Goal: Task Accomplishment & Management: Use online tool/utility

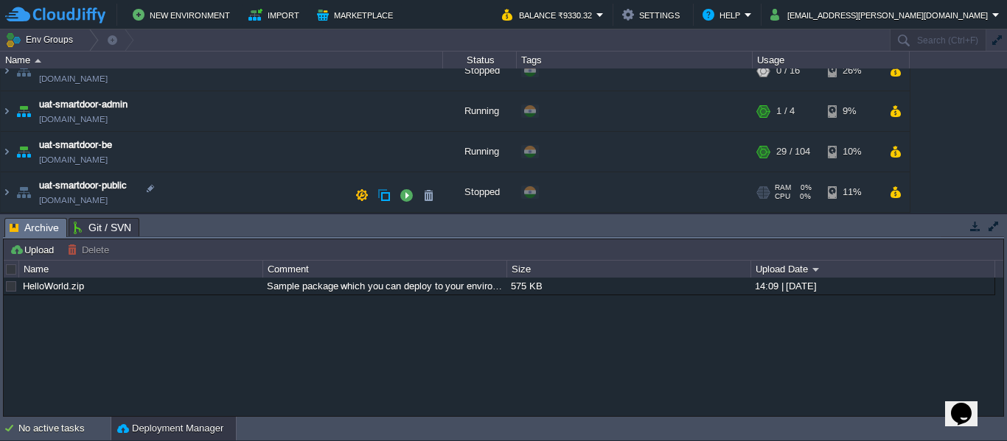
scroll to position [180, 0]
click at [5, 153] on img at bounding box center [7, 152] width 12 height 40
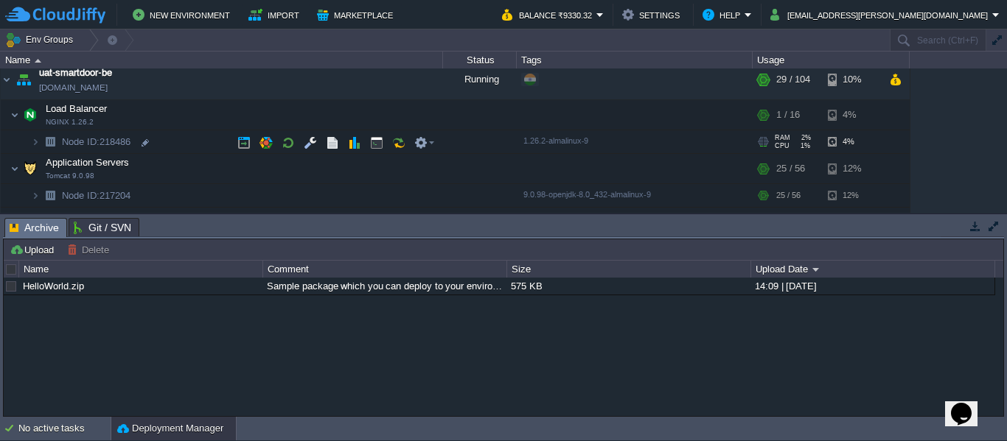
scroll to position [251, 0]
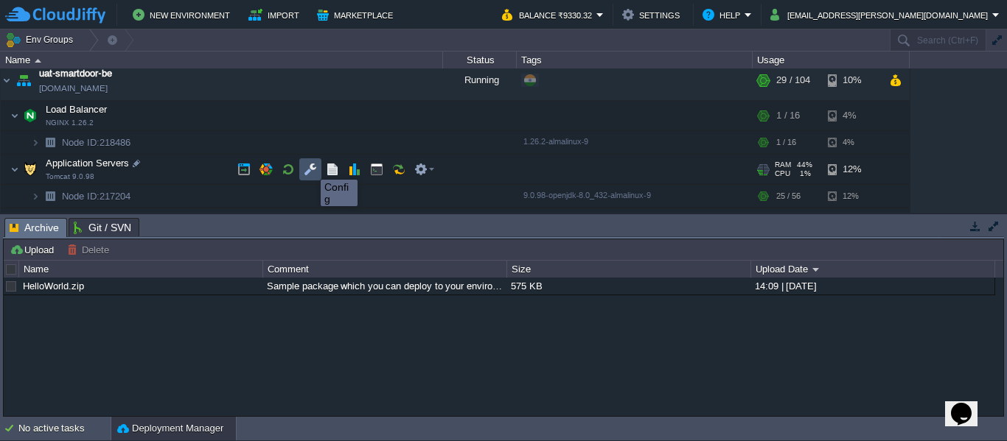
click at [310, 167] on button "button" at bounding box center [310, 169] width 13 height 13
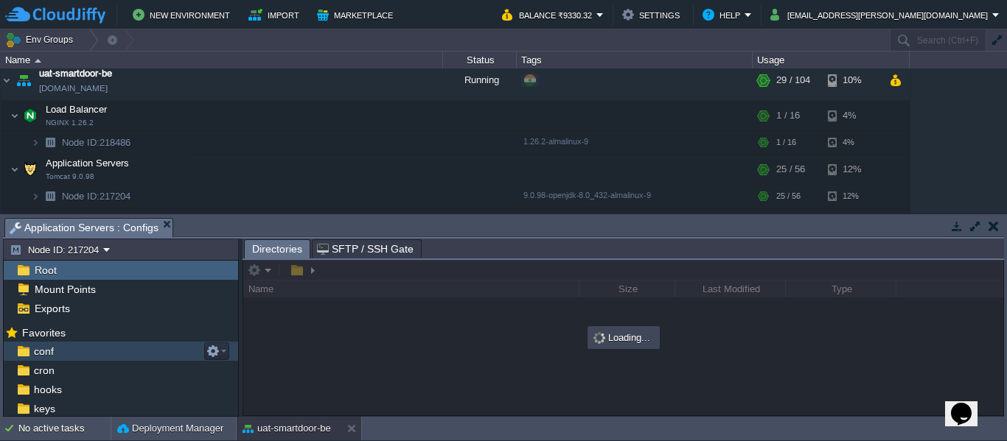
scroll to position [114, 0]
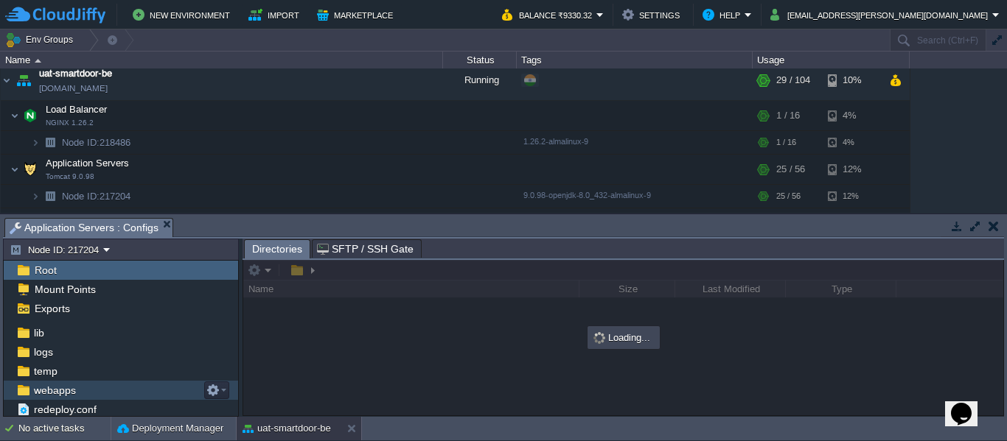
click at [126, 385] on div "webapps" at bounding box center [121, 390] width 234 height 19
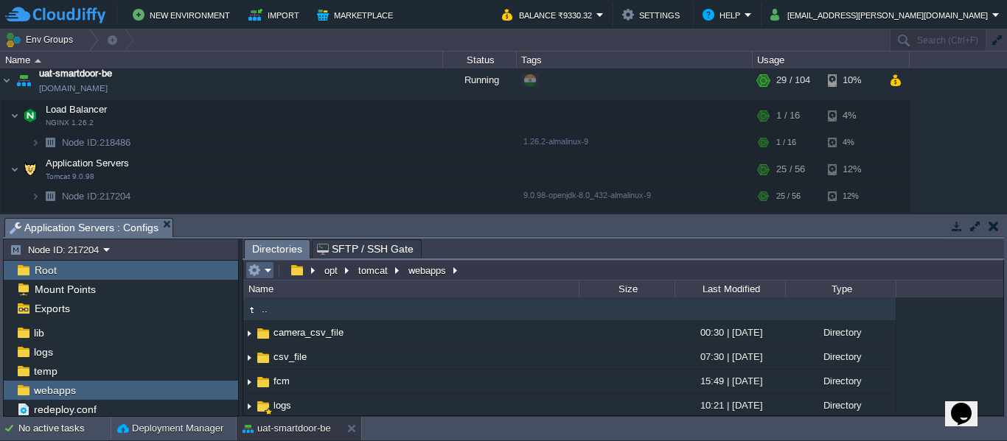
click at [271, 270] on em at bounding box center [260, 270] width 24 height 13
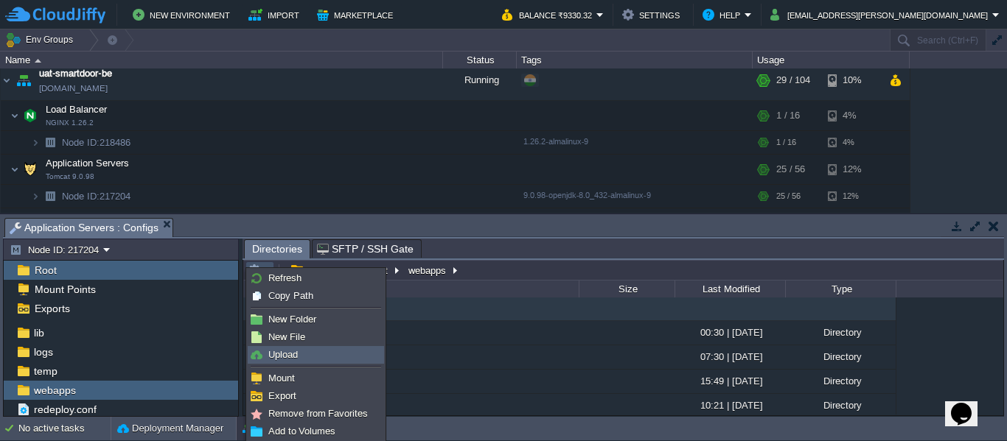
click at [293, 348] on link "Upload" at bounding box center [315, 355] width 135 height 16
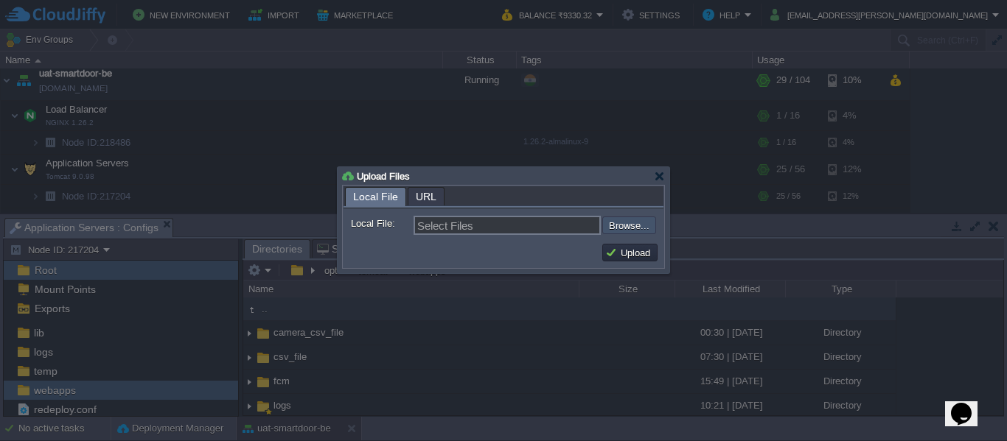
click at [625, 227] on input "file" at bounding box center [563, 226] width 186 height 18
type input "C:\fakepath\smartdoor-adminservice-1.1.1-SNAPSHOT.jar"
type input "smartdoor-adminservice-1.1.1-SNAPSHOT.jar"
click at [619, 250] on button "Upload" at bounding box center [629, 252] width 49 height 13
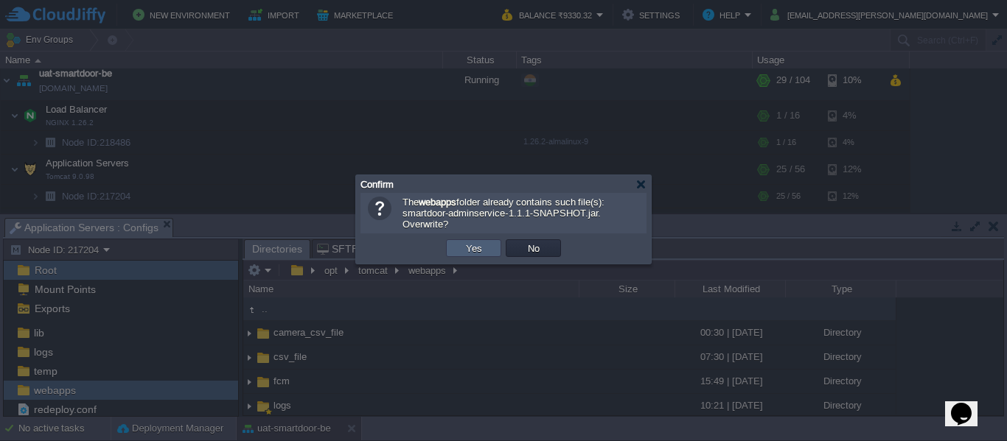
click at [488, 254] on td "Yes" at bounding box center [473, 249] width 55 height 18
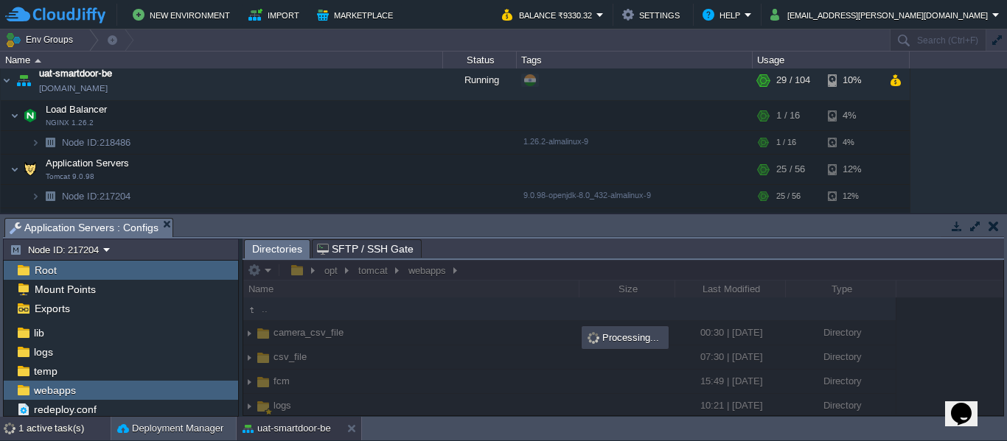
click at [27, 434] on div "1 active task(s)" at bounding box center [64, 429] width 92 height 24
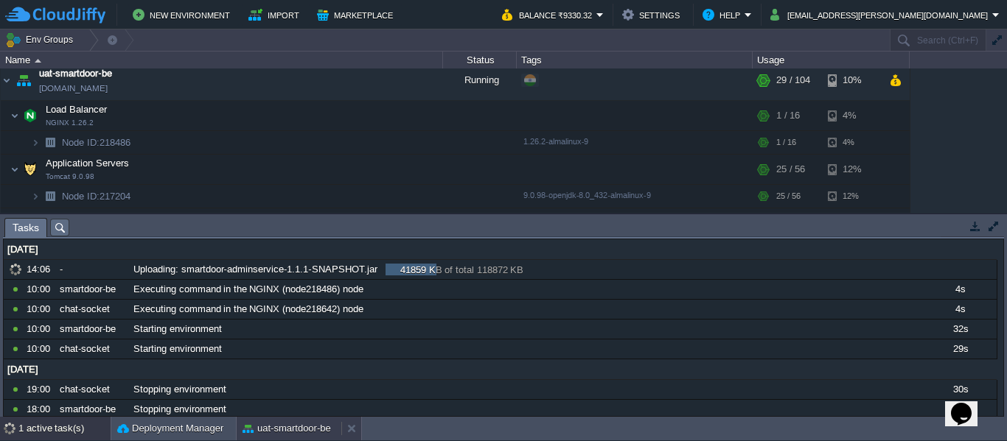
click at [265, 433] on button "uat-smartdoor-be" at bounding box center [286, 429] width 88 height 15
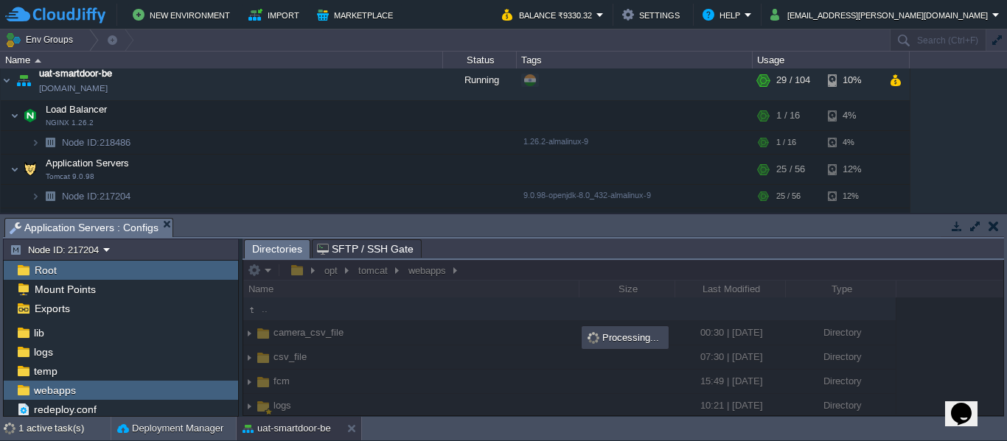
click at [271, 270] on div at bounding box center [623, 338] width 760 height 156
click at [59, 425] on div "1 active task(s)" at bounding box center [64, 429] width 92 height 24
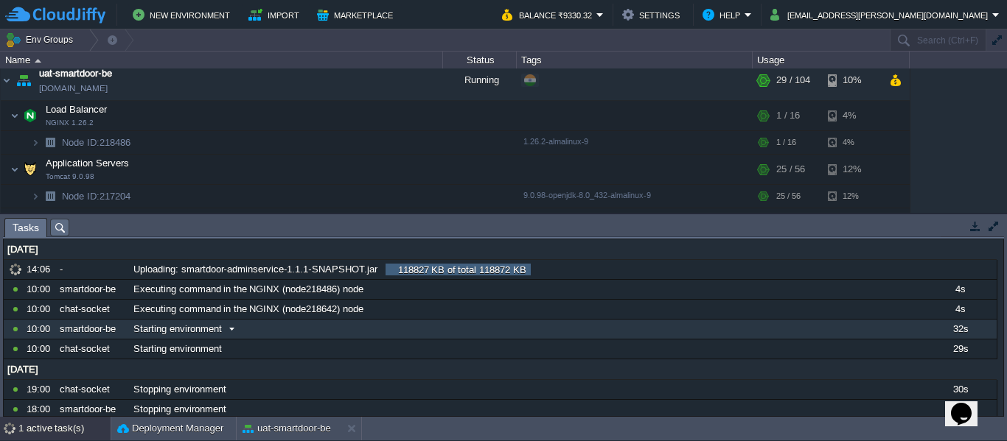
scroll to position [0, 0]
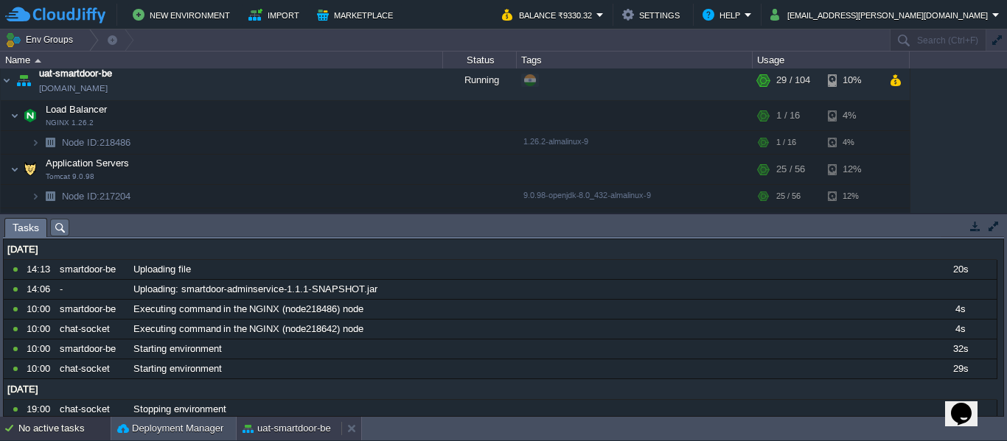
click at [275, 427] on button "uat-smartdoor-be" at bounding box center [286, 429] width 88 height 15
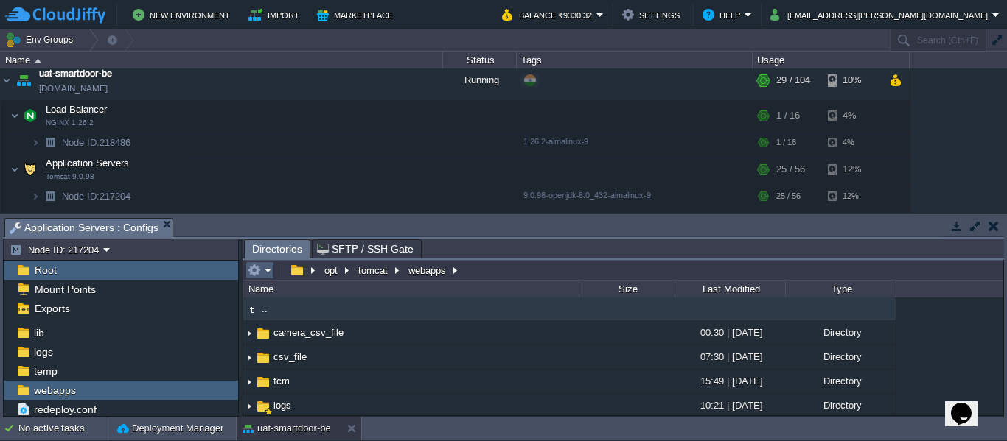
click at [268, 275] on em at bounding box center [260, 270] width 24 height 13
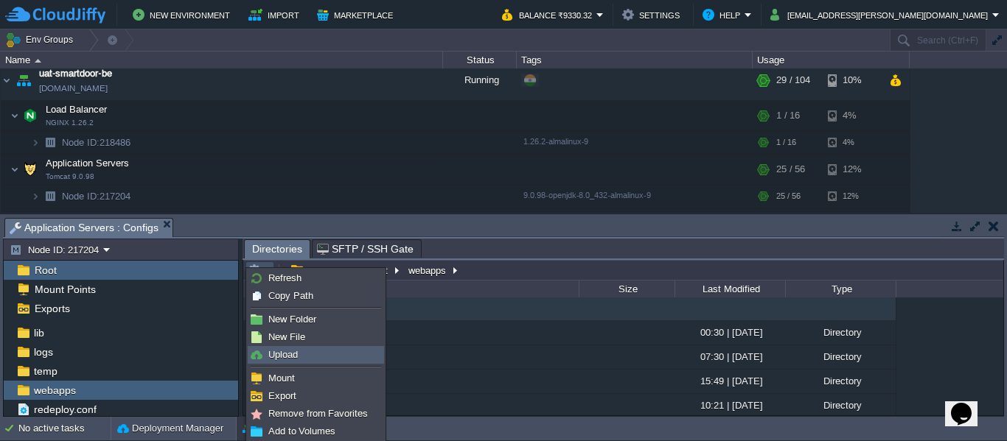
click at [279, 350] on span "Upload" at bounding box center [282, 354] width 29 height 11
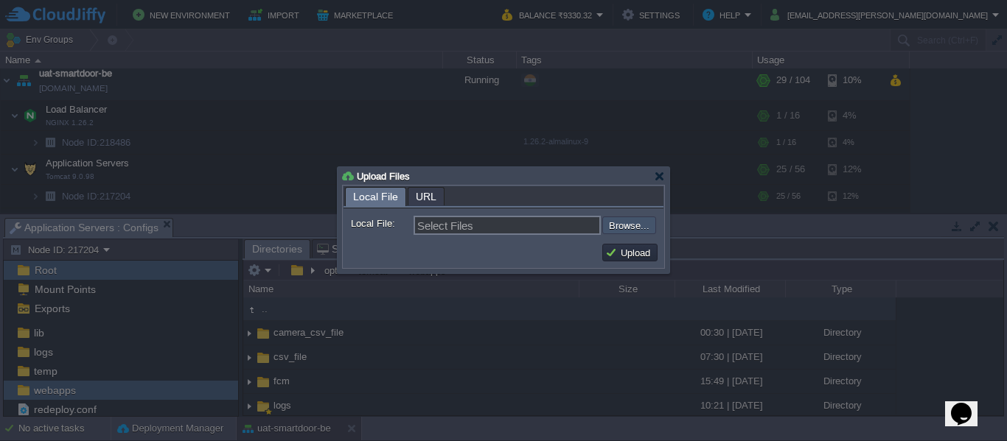
click at [621, 226] on input "file" at bounding box center [563, 226] width 186 height 18
type input "C:\fakepath\smartdoor-consumerservice-1.1.1-SNAPSHOT.jar"
type input "smartdoor-consumerservice-1.1.1-SNAPSHOT.jar"
click at [629, 254] on button "Upload" at bounding box center [629, 252] width 49 height 13
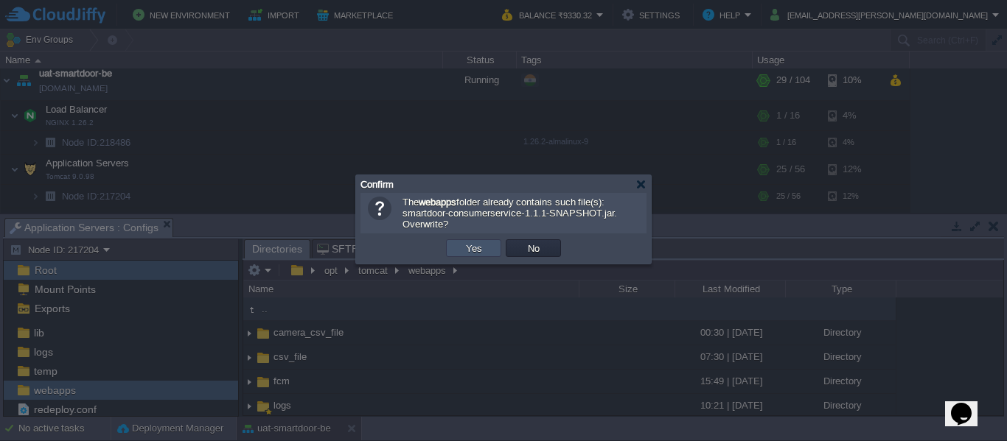
click at [467, 252] on button "Yes" at bounding box center [473, 248] width 25 height 13
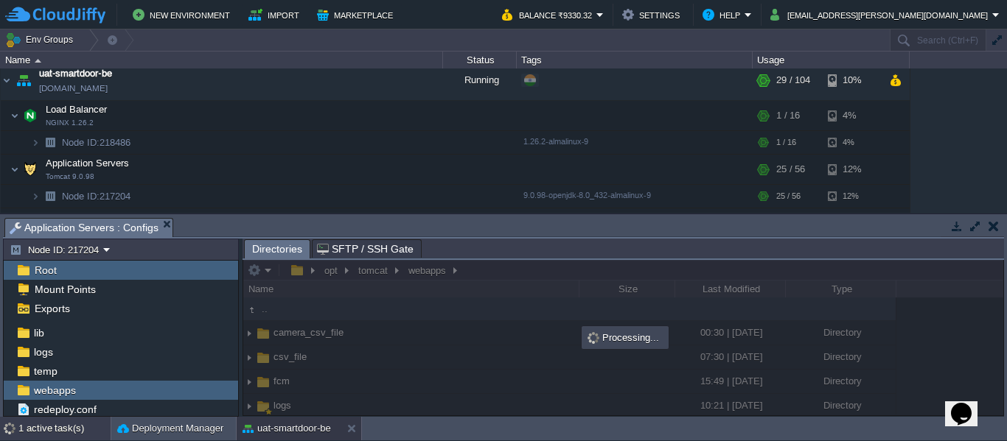
click at [52, 424] on div "1 active task(s)" at bounding box center [64, 429] width 92 height 24
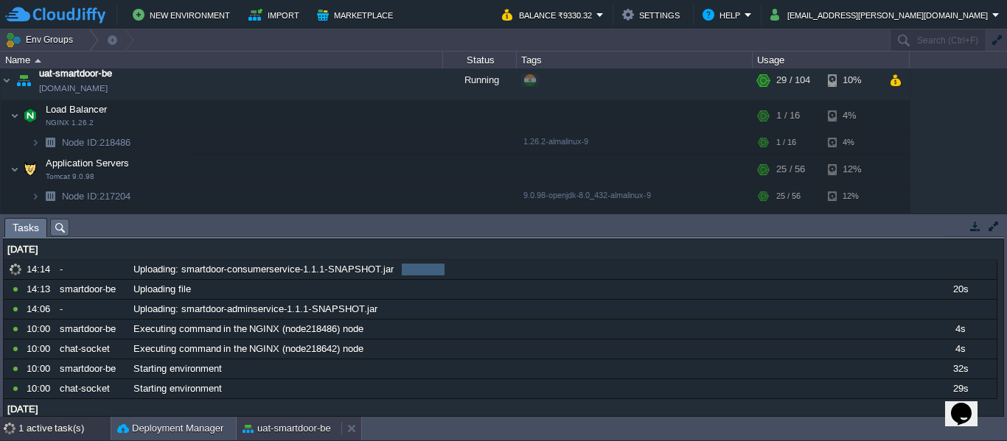
click at [267, 428] on button "uat-smartdoor-be" at bounding box center [286, 429] width 88 height 15
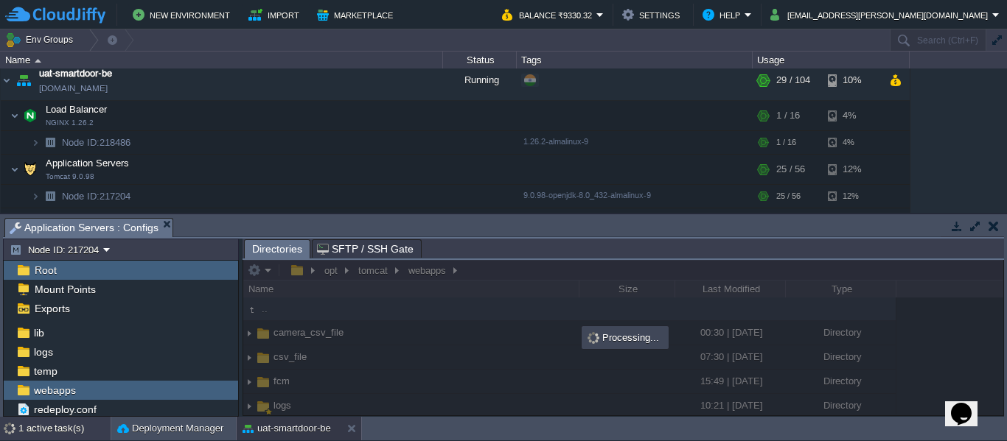
click at [59, 431] on div "1 active task(s)" at bounding box center [64, 429] width 92 height 24
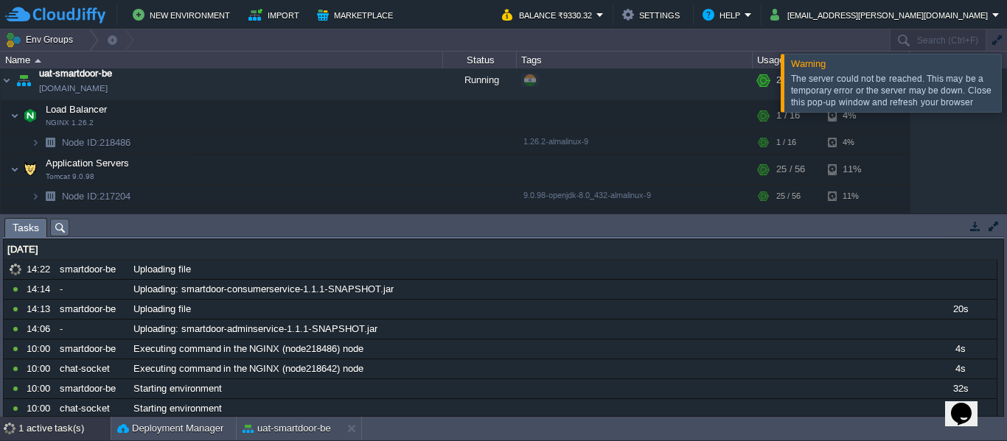
click at [1006, 87] on div at bounding box center [1025, 82] width 0 height 57
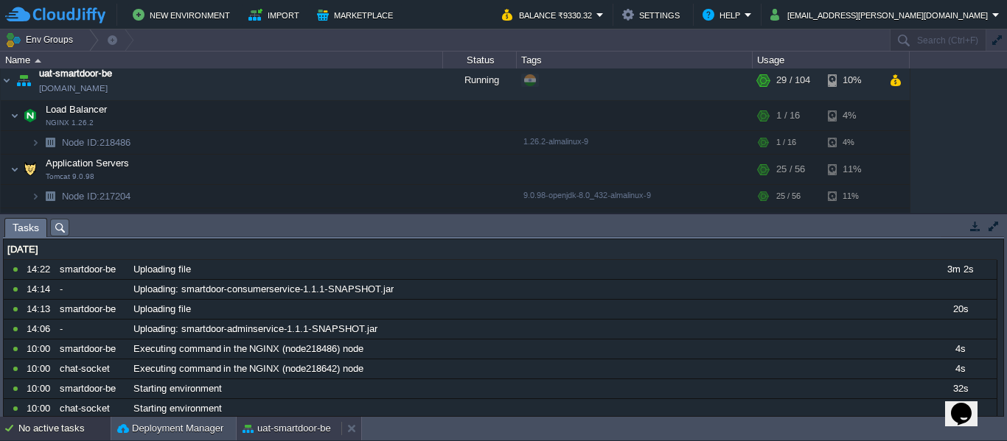
click at [301, 437] on div "uat-smartdoor-be" at bounding box center [289, 429] width 105 height 24
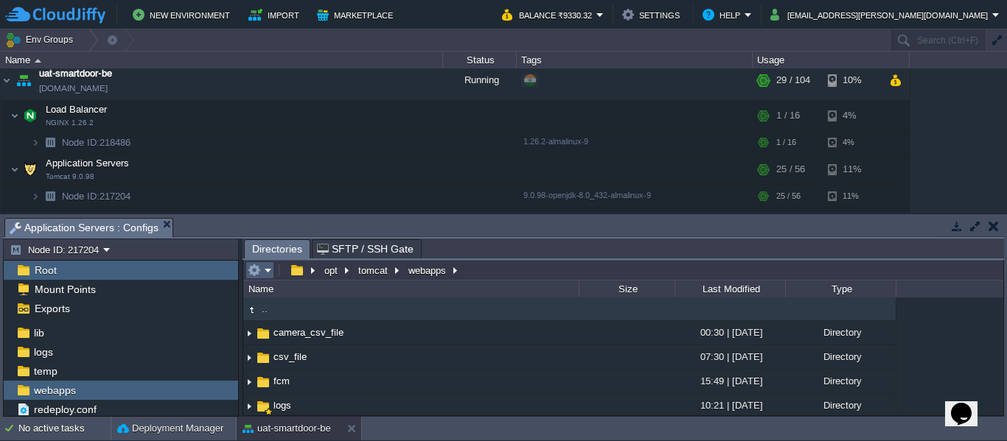
click at [267, 269] on em at bounding box center [260, 270] width 24 height 13
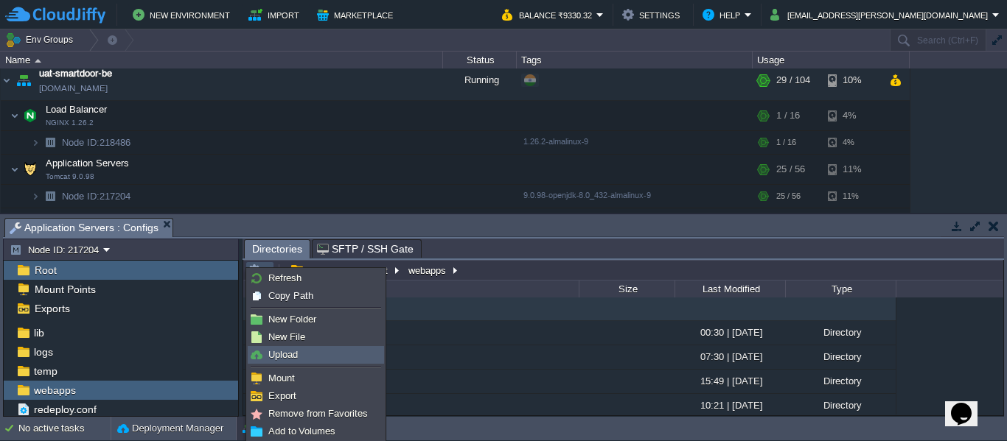
click at [286, 355] on span "Upload" at bounding box center [282, 354] width 29 height 11
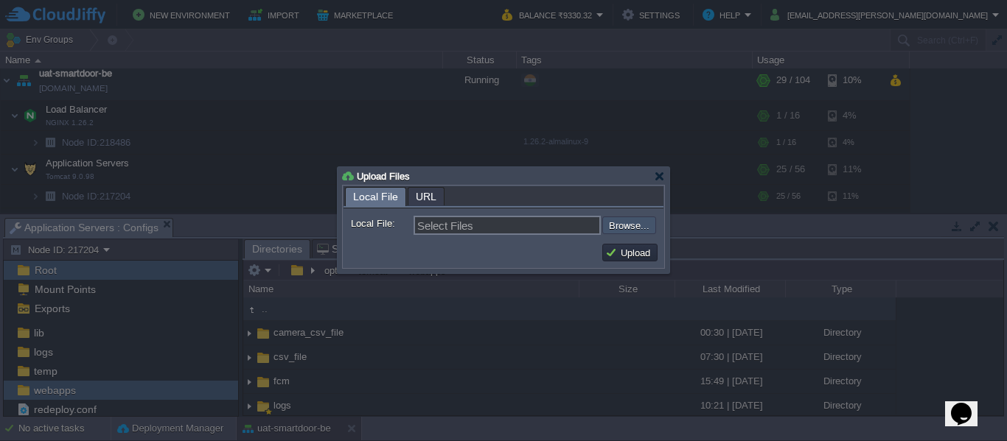
click at [616, 233] on input "file" at bounding box center [563, 226] width 186 height 18
type input "C:\fakepath\smartdoor-smartlockservice-1.1.1-SNAPSHOT.jar"
type input "smartdoor-smartlockservice-1.1.1-SNAPSHOT.jar"
click at [615, 259] on button "Upload" at bounding box center [629, 252] width 49 height 13
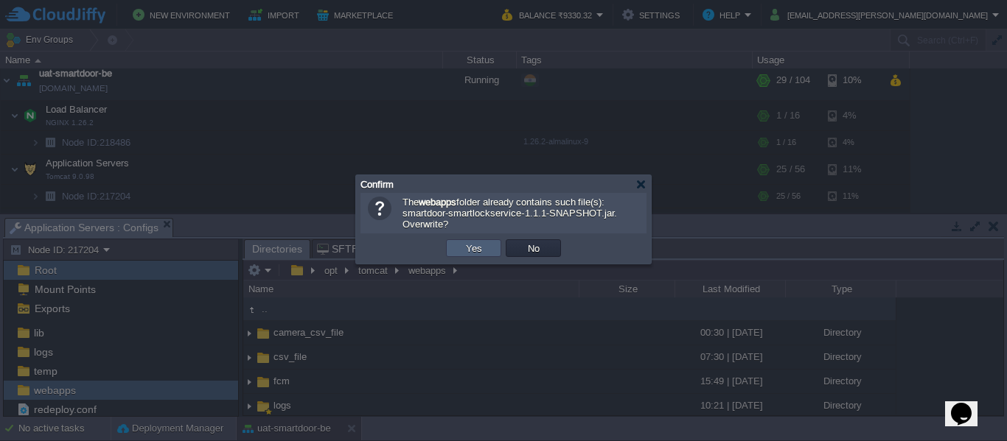
click at [457, 242] on td "Yes" at bounding box center [473, 249] width 55 height 18
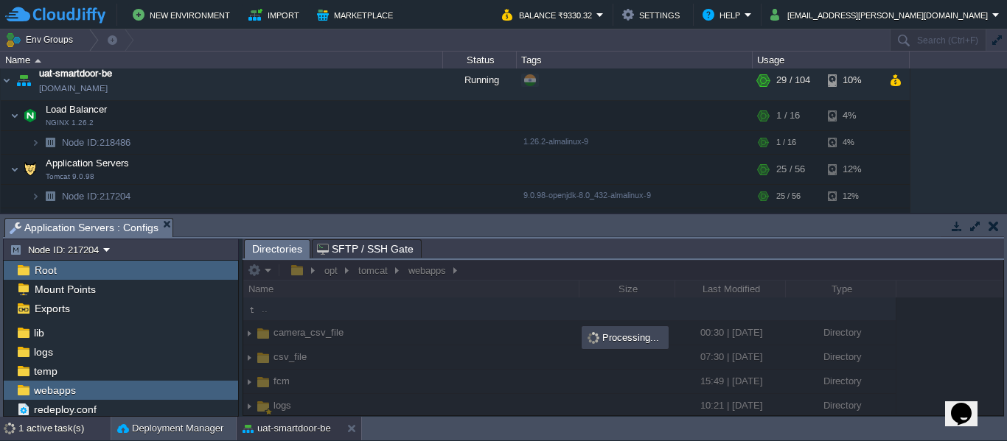
click at [55, 430] on div "1 active task(s)" at bounding box center [64, 429] width 92 height 24
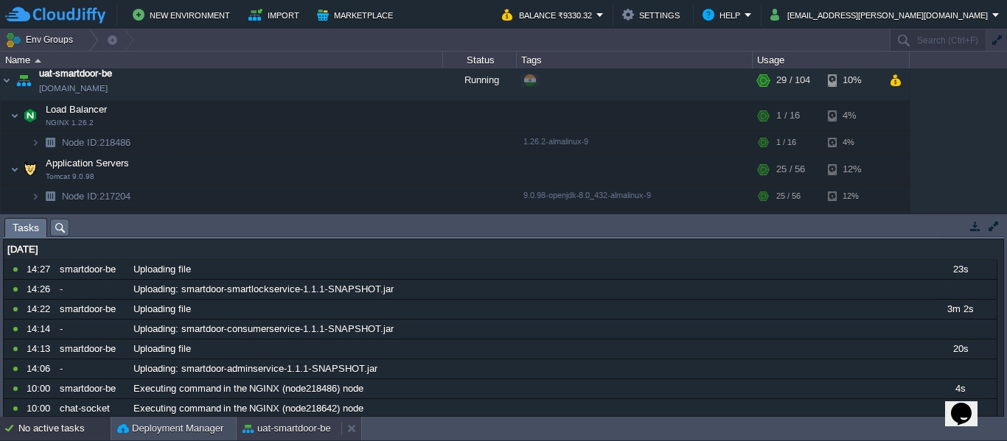
click at [277, 425] on button "uat-smartdoor-be" at bounding box center [286, 429] width 88 height 15
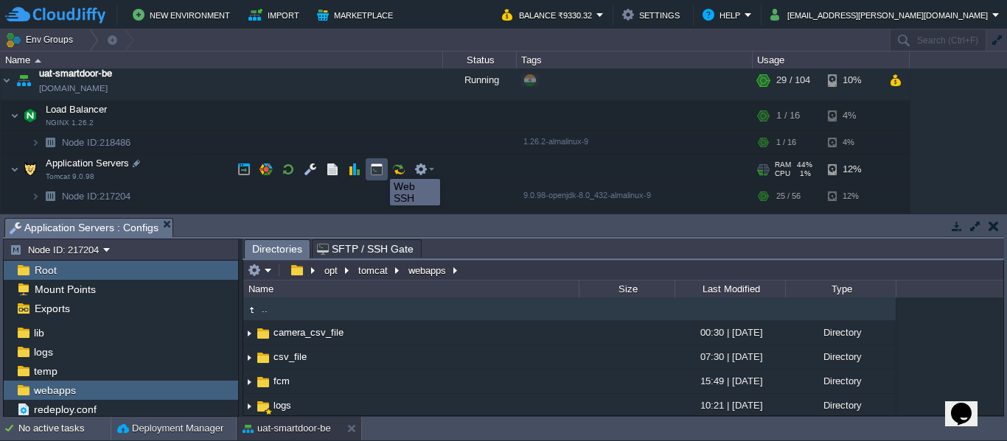
click at [378, 166] on button "button" at bounding box center [376, 169] width 13 height 13
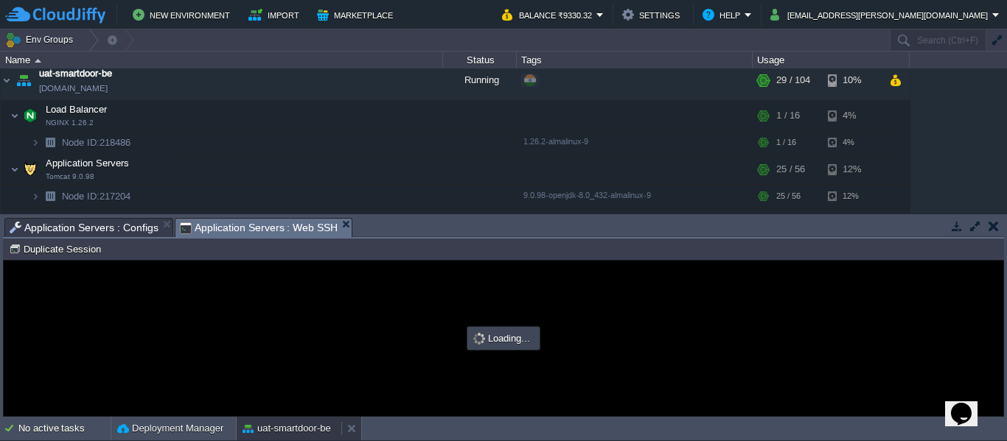
type input "#000000"
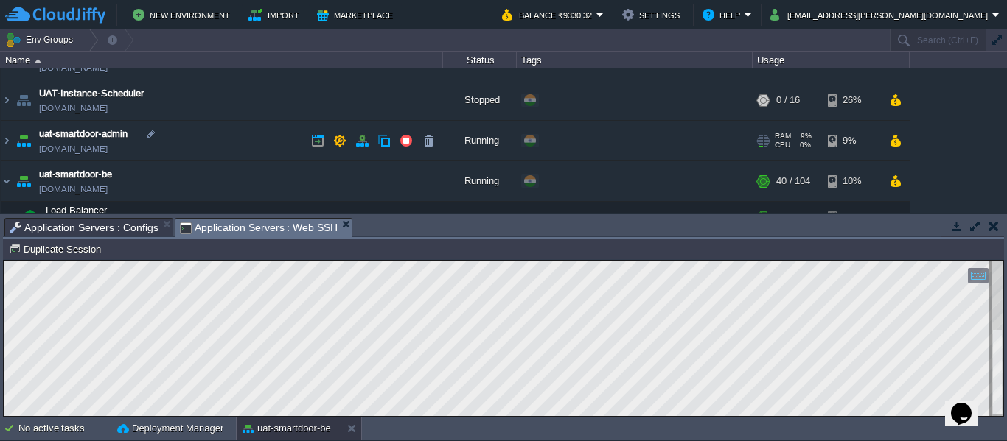
scroll to position [149, 0]
click at [6, 139] on img at bounding box center [7, 142] width 12 height 40
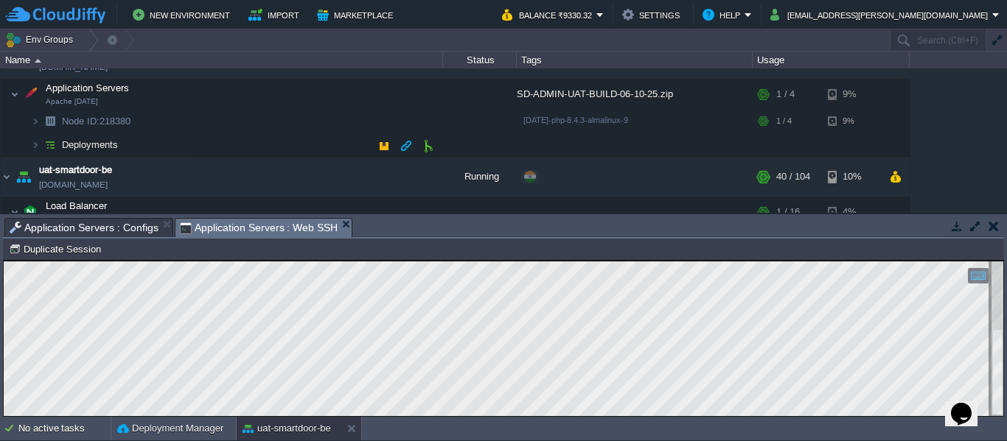
scroll to position [234, 0]
click at [35, 139] on img at bounding box center [35, 142] width 9 height 23
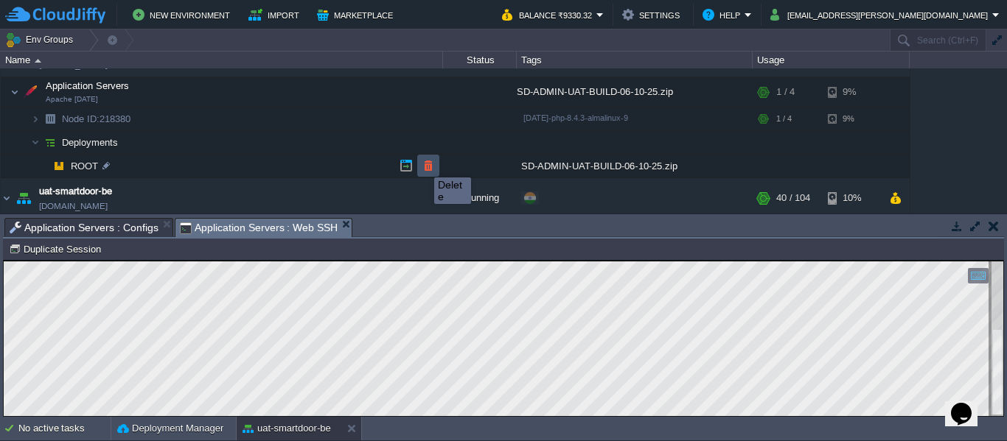
click at [423, 164] on button "button" at bounding box center [428, 165] width 13 height 13
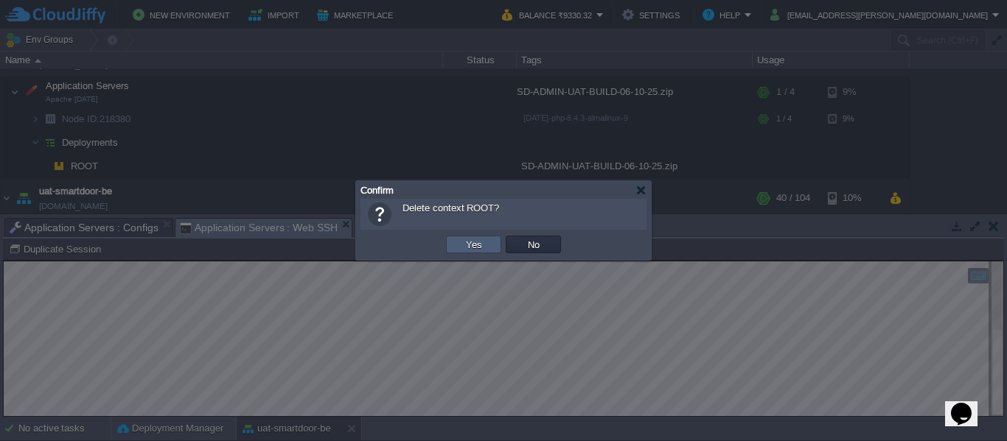
click at [456, 240] on td "Yes" at bounding box center [473, 245] width 55 height 18
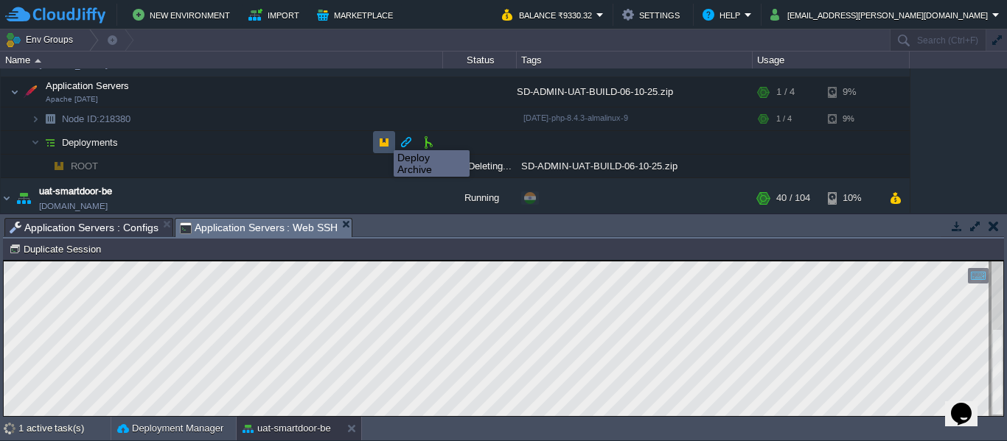
click at [383, 137] on button "button" at bounding box center [383, 142] width 13 height 13
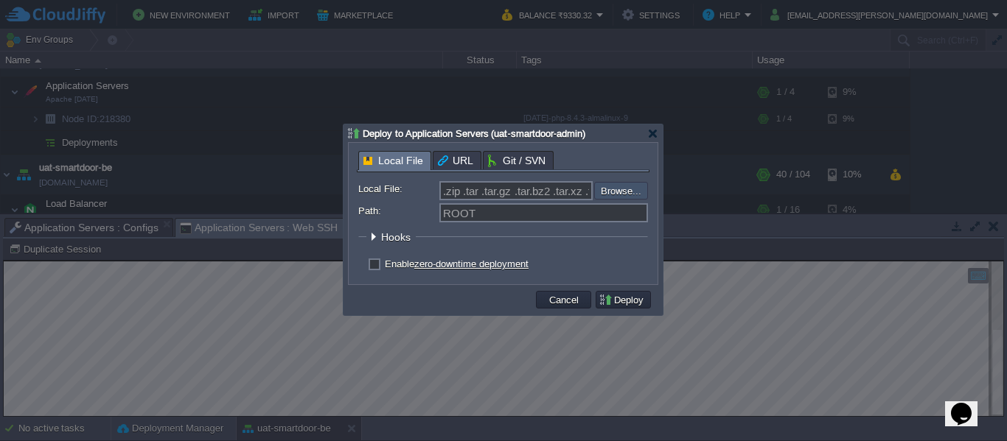
click at [606, 194] on input "file" at bounding box center [554, 191] width 186 height 18
type input "C:\fakepath\SD-ADMIN-UAT-BUILD-07-10-25.zip"
type input "SD-ADMIN-UAT-BUILD-07-10-25.zip"
click at [610, 307] on button "Deploy" at bounding box center [622, 299] width 49 height 13
